Goal: Task Accomplishment & Management: Complete application form

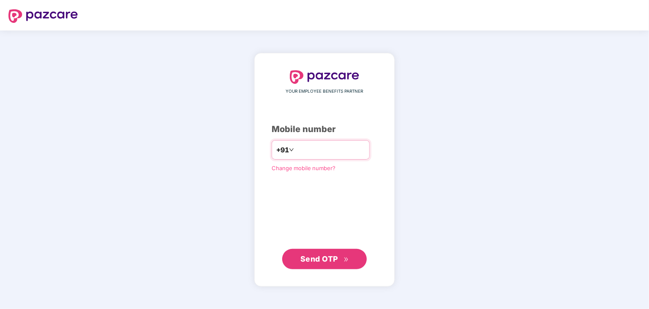
click at [301, 149] on input "number" at bounding box center [330, 150] width 69 height 14
type input "**********"
click at [320, 255] on span "Send OTP" at bounding box center [319, 258] width 38 height 9
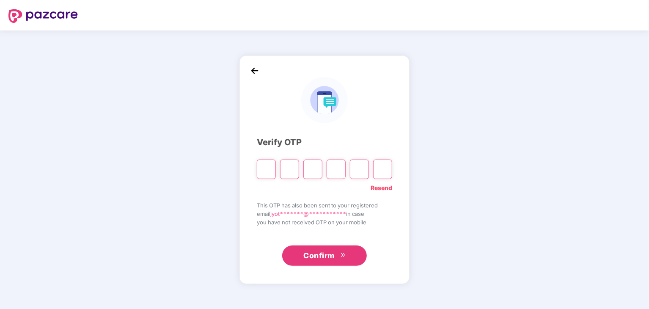
click at [263, 173] on input "Please enter verification code. Digit 1" at bounding box center [266, 168] width 19 height 19
type input "*"
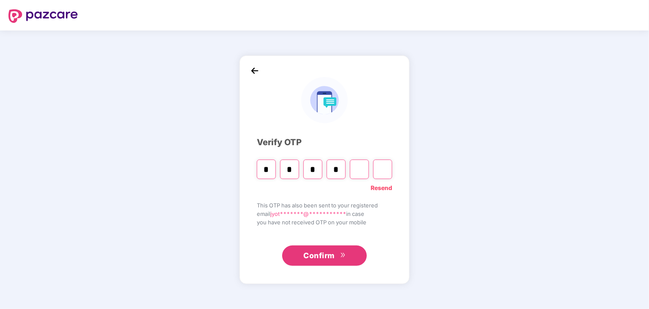
type input "*"
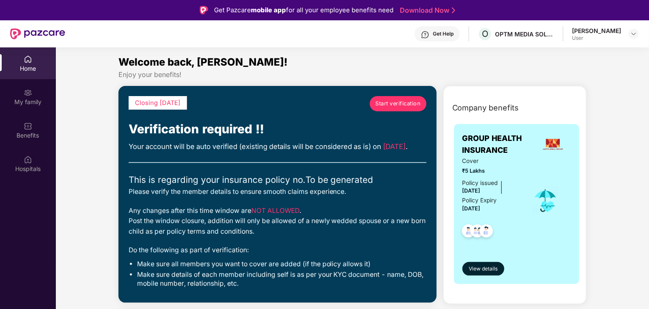
click at [388, 103] on span "Start verification" at bounding box center [397, 103] width 45 height 8
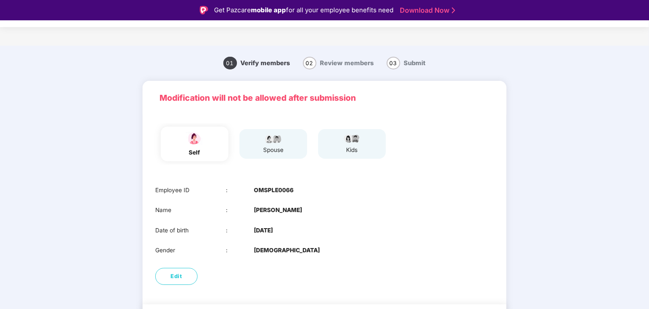
click at [286, 151] on div "spouse" at bounding box center [273, 144] width 68 height 30
click at [262, 150] on div "spouse" at bounding box center [273, 144] width 68 height 30
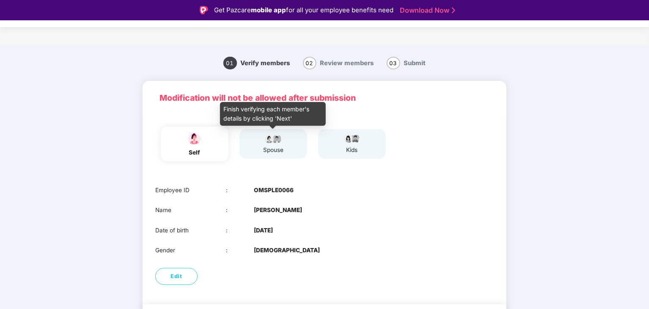
click at [267, 145] on div "spouse" at bounding box center [273, 143] width 21 height 21
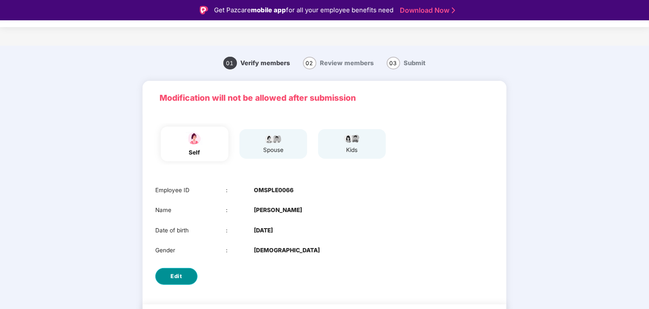
click at [176, 273] on span "Edit" at bounding box center [176, 276] width 11 height 8
select select "******"
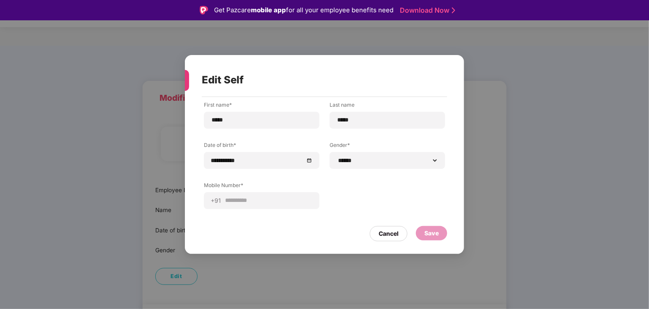
click at [304, 209] on div "**********" at bounding box center [324, 161] width 241 height 121
click at [303, 205] on div "**********" at bounding box center [261, 200] width 115 height 17
click at [390, 241] on div "Cancel" at bounding box center [389, 233] width 38 height 15
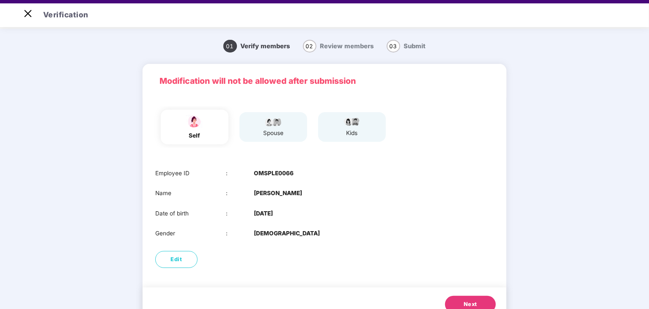
scroll to position [20, 0]
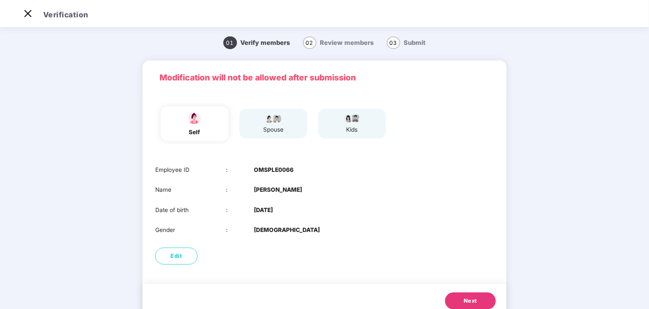
click at [480, 293] on button "Next" at bounding box center [470, 300] width 51 height 17
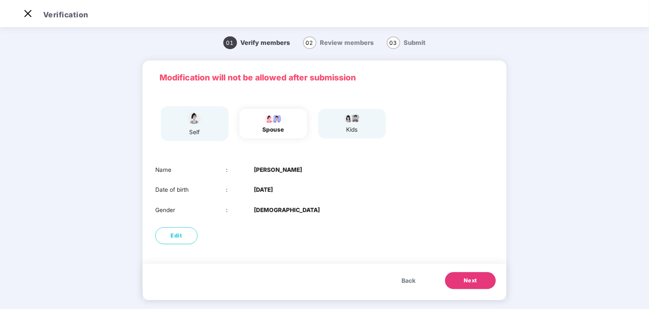
click at [475, 281] on span "Next" at bounding box center [470, 280] width 14 height 8
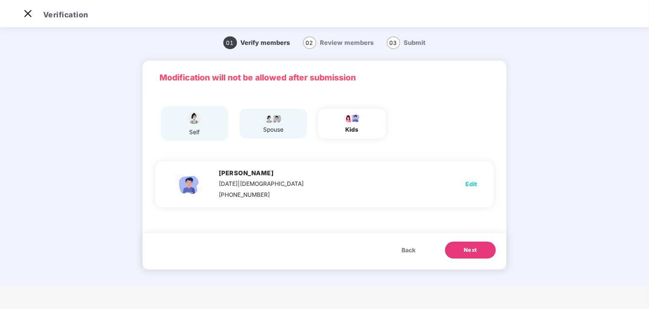
click at [474, 182] on span "Edit" at bounding box center [470, 183] width 11 height 9
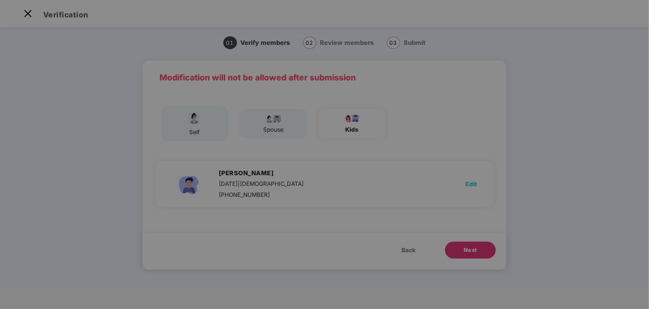
scroll to position [0, 0]
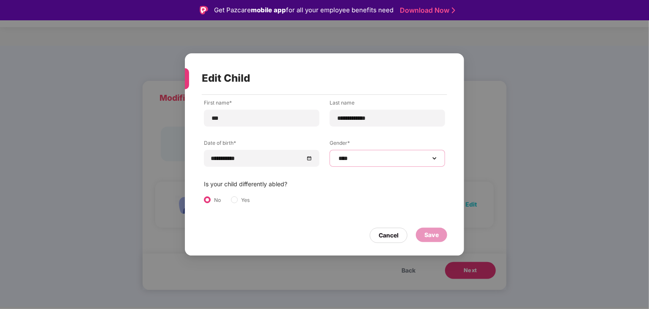
click at [433, 159] on select "**********" at bounding box center [387, 158] width 101 height 7
select select "******"
click at [337, 155] on select "**********" at bounding box center [387, 158] width 101 height 7
click at [433, 232] on div "Save" at bounding box center [431, 234] width 14 height 9
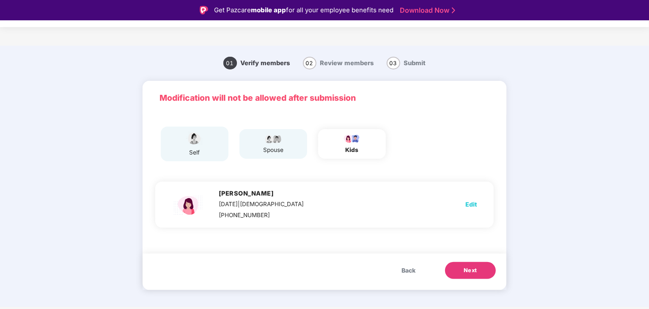
click at [471, 271] on span "Next" at bounding box center [470, 270] width 14 height 8
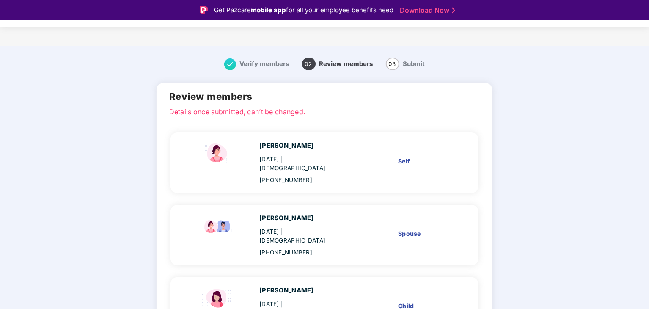
scroll to position [20, 0]
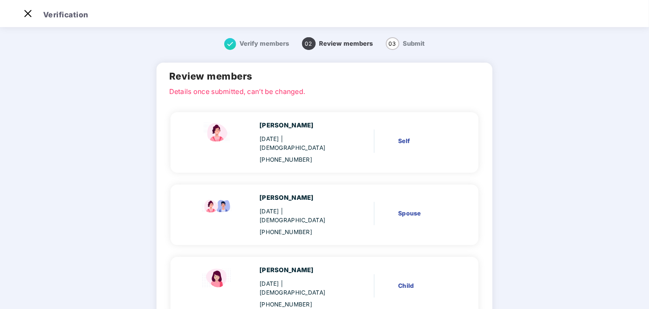
click at [412, 208] on div "Spouse" at bounding box center [425, 212] width 55 height 9
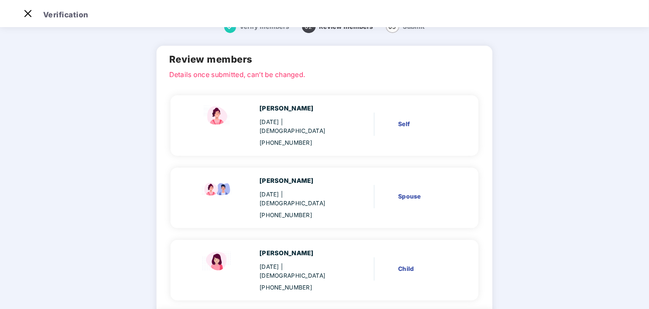
scroll to position [53, 0]
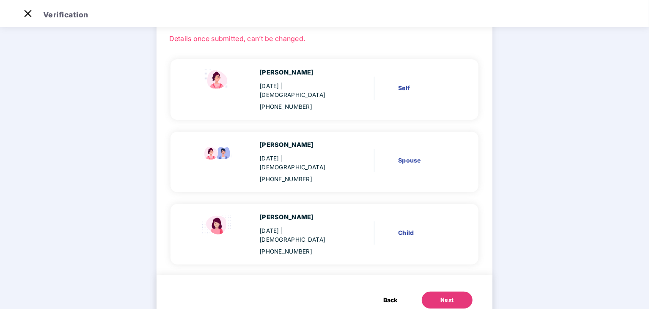
click at [388, 295] on span "Back" at bounding box center [390, 299] width 14 height 9
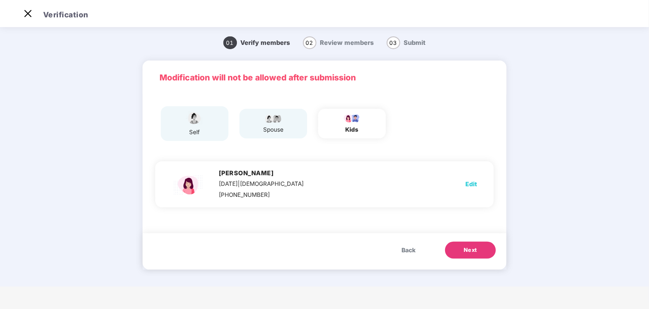
click at [388, 273] on div "Modification will not be allowed after submission self spouse kids Ovi Vikas Ma…" at bounding box center [325, 168] width 364 height 217
click at [410, 248] on span "Back" at bounding box center [408, 249] width 14 height 9
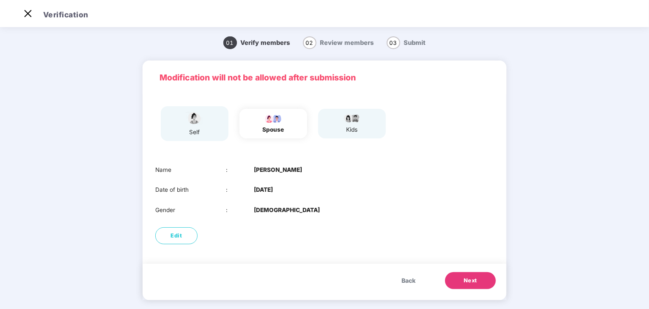
click at [477, 278] on button "Next" at bounding box center [470, 280] width 51 height 17
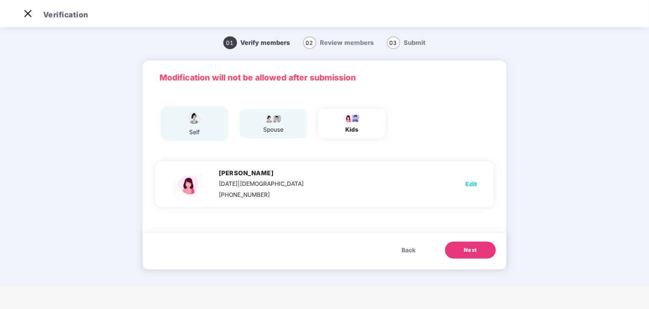
click at [474, 247] on span "Next" at bounding box center [470, 250] width 14 height 8
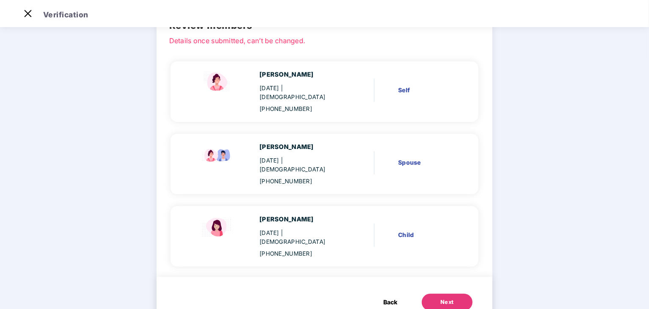
scroll to position [53, 0]
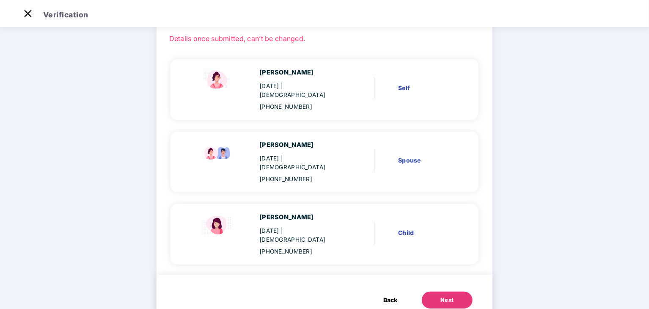
click at [444, 291] on button "Next" at bounding box center [447, 299] width 51 height 17
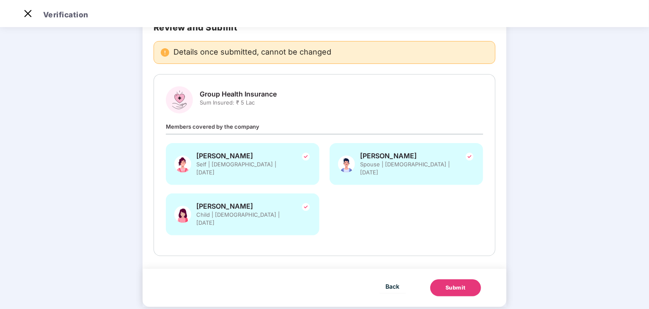
scroll to position [51, 0]
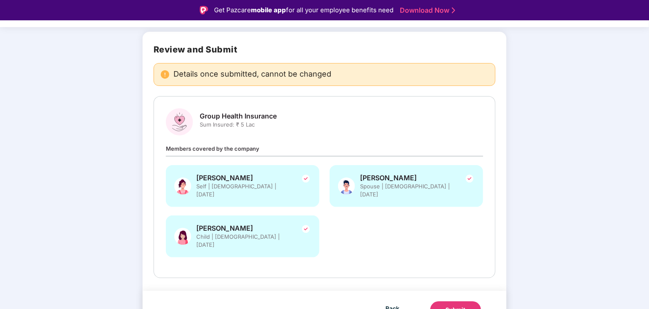
click at [451, 305] on div "Submit" at bounding box center [455, 309] width 20 height 8
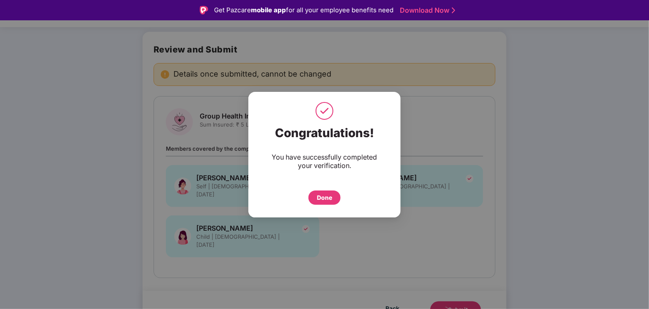
click at [326, 195] on div "Done" at bounding box center [324, 197] width 15 height 9
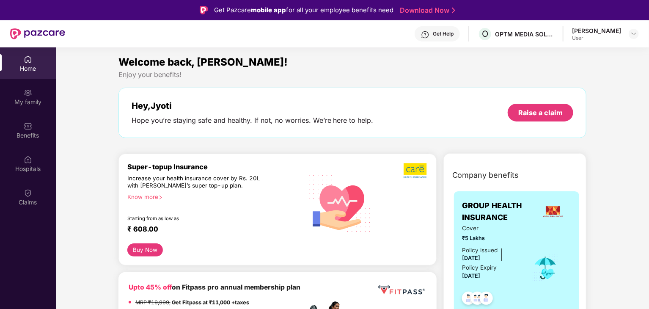
click at [36, 99] on div "My family" at bounding box center [28, 102] width 56 height 8
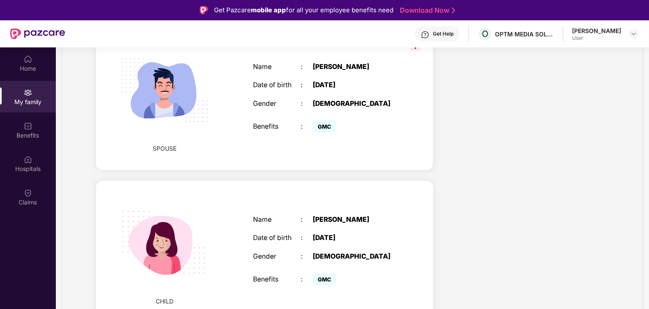
scroll to position [47, 0]
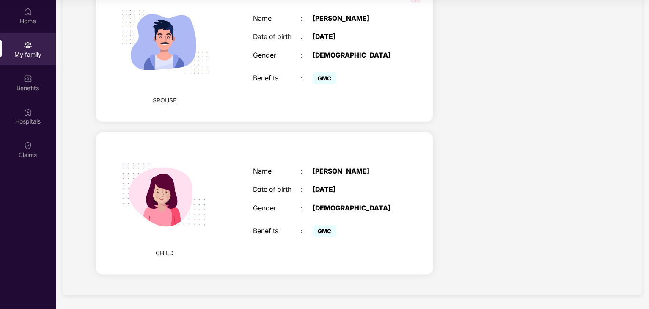
click at [445, 203] on div "Health Cover cover ₹5 Lakhs Policy issued [DATE] Policy Expiry [DATE] Enabled f…" at bounding box center [527, 1] width 175 height 568
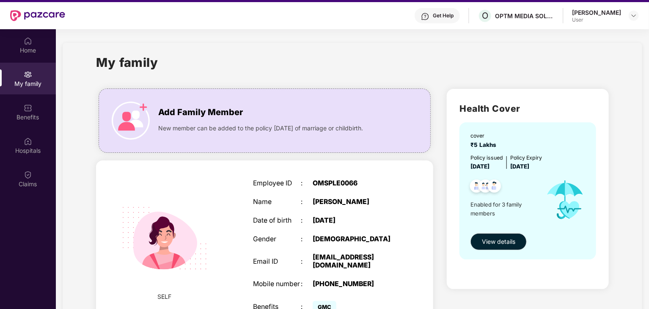
scroll to position [0, 0]
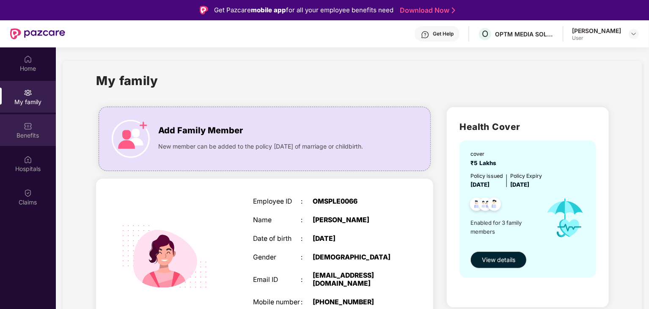
click at [28, 128] on img at bounding box center [28, 126] width 8 height 8
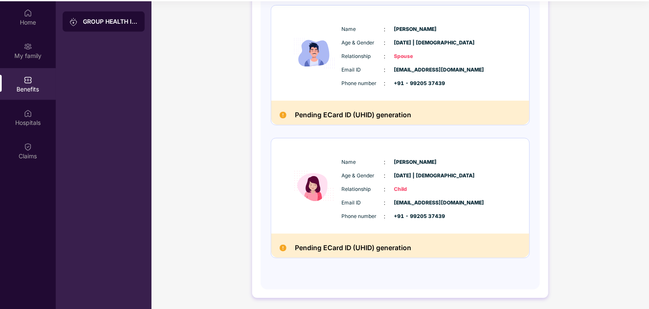
scroll to position [47, 0]
